Goal: Transaction & Acquisition: Purchase product/service

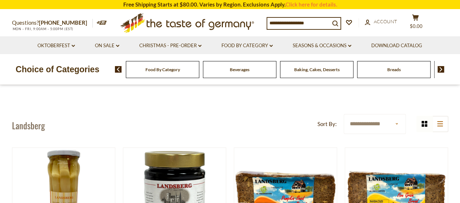
click at [199, 66] on div "Breads" at bounding box center [163, 69] width 74 height 17
click at [199, 69] on div "Breads" at bounding box center [163, 69] width 74 height 17
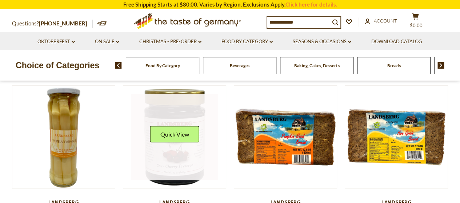
scroll to position [240, 0]
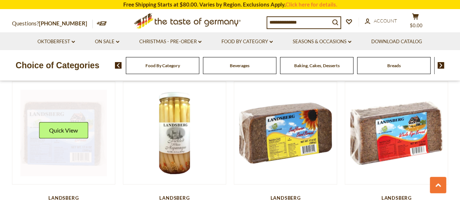
click at [43, 127] on button "Quick View" at bounding box center [63, 130] width 49 height 16
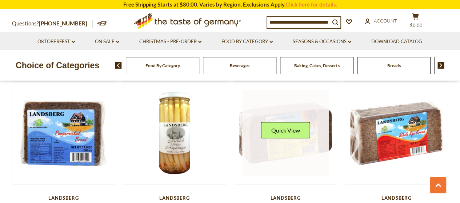
click at [279, 139] on div "Quick View" at bounding box center [285, 133] width 49 height 22
click at [282, 132] on button "Quick View" at bounding box center [285, 130] width 49 height 16
click at [289, 126] on button "Quick View" at bounding box center [285, 130] width 49 height 16
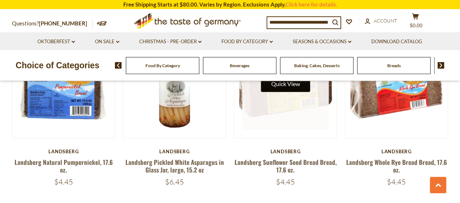
scroll to position [291, 0]
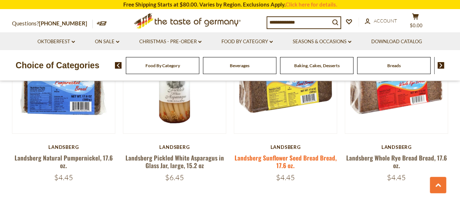
click at [286, 158] on link "Landsberg Sunflower Seed Bread Bread, 17.6 oz." at bounding box center [286, 162] width 102 height 17
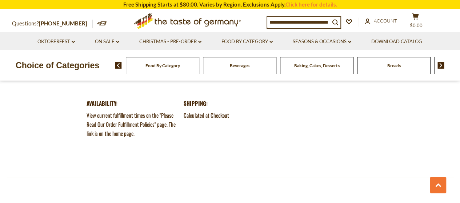
scroll to position [727, 0]
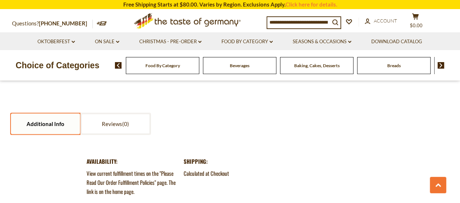
click at [68, 121] on link "Additional Info" at bounding box center [45, 124] width 69 height 21
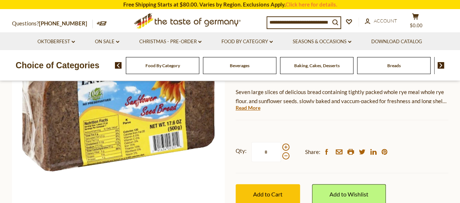
scroll to position [107, 0]
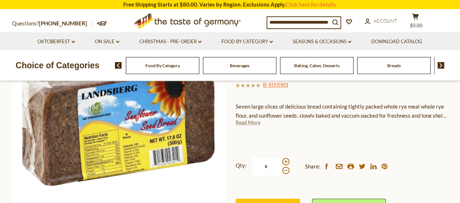
click at [245, 122] on link "Read More" at bounding box center [248, 122] width 25 height 7
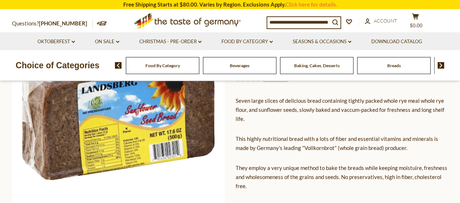
scroll to position [116, 0]
